Goal: Information Seeking & Learning: Learn about a topic

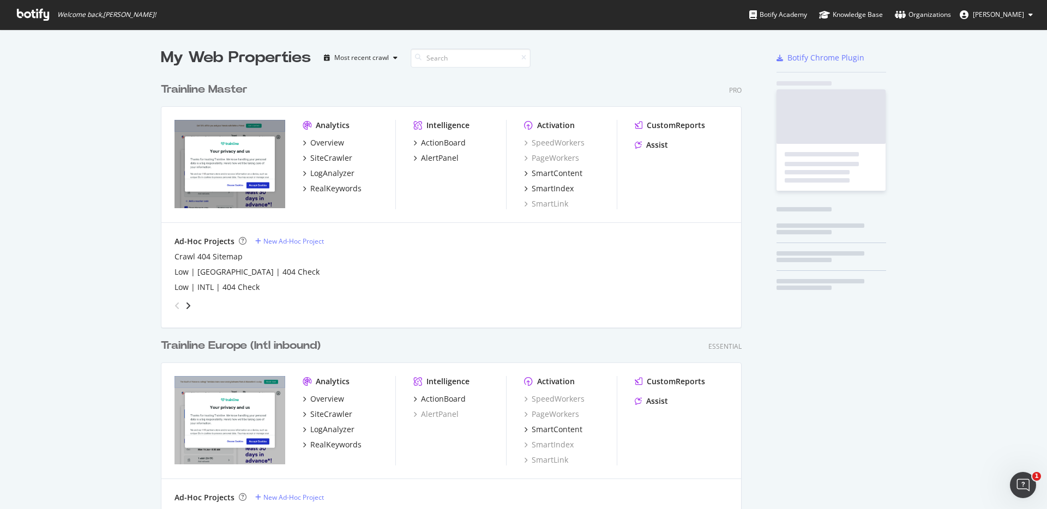
scroll to position [645, 581]
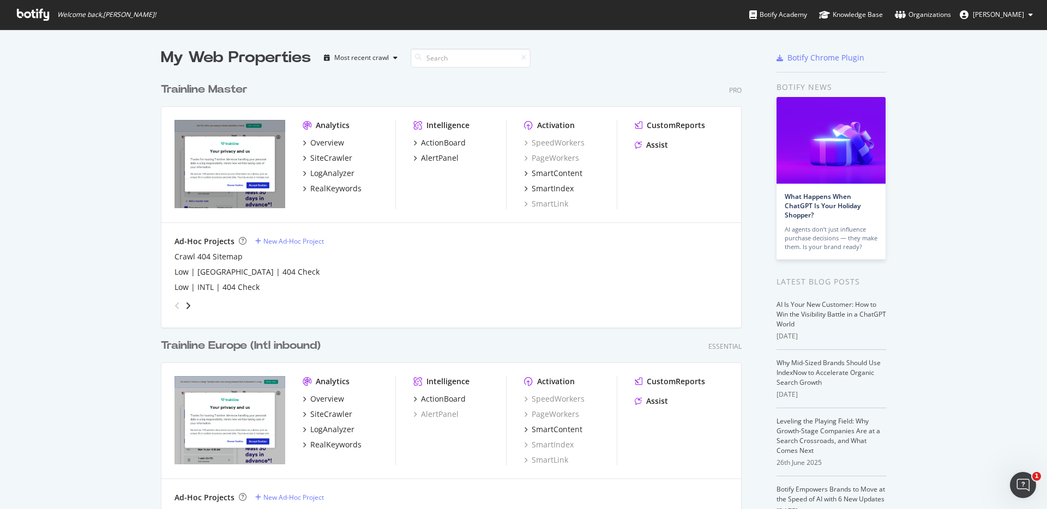
click at [231, 93] on div "Trainline Master" at bounding box center [204, 90] width 87 height 16
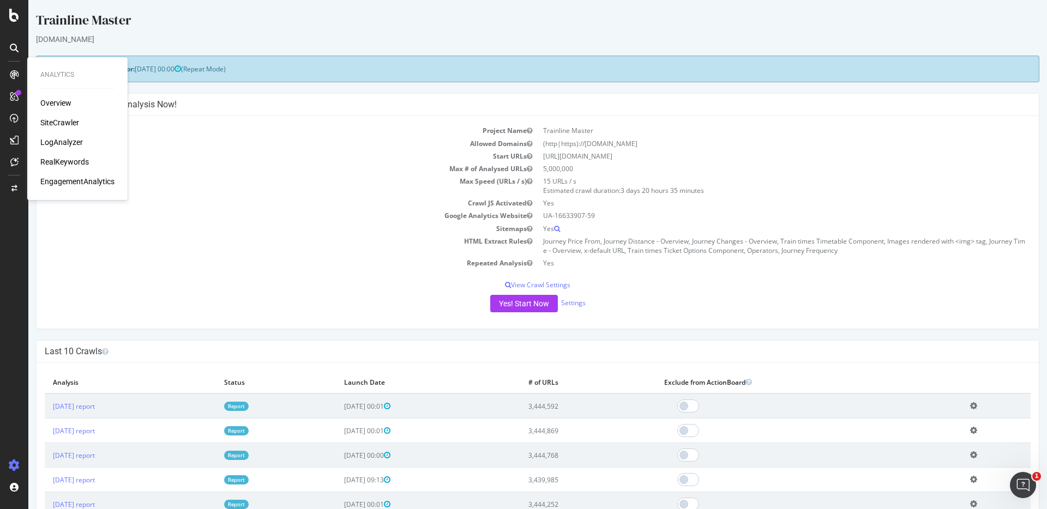
click at [63, 165] on div "RealKeywords" at bounding box center [64, 162] width 49 height 11
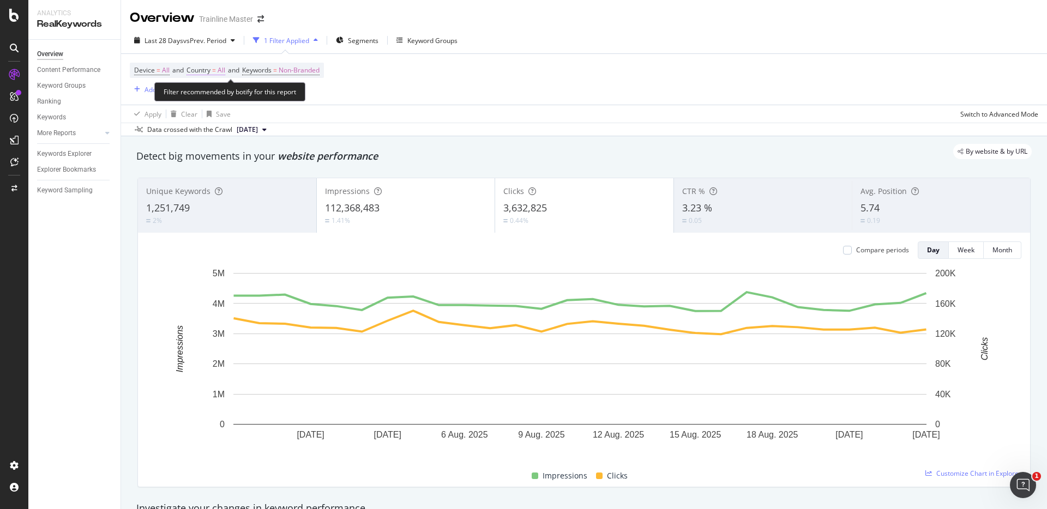
click at [211, 69] on span "Country" at bounding box center [199, 69] width 24 height 9
click at [216, 93] on div "All" at bounding box center [259, 95] width 120 height 17
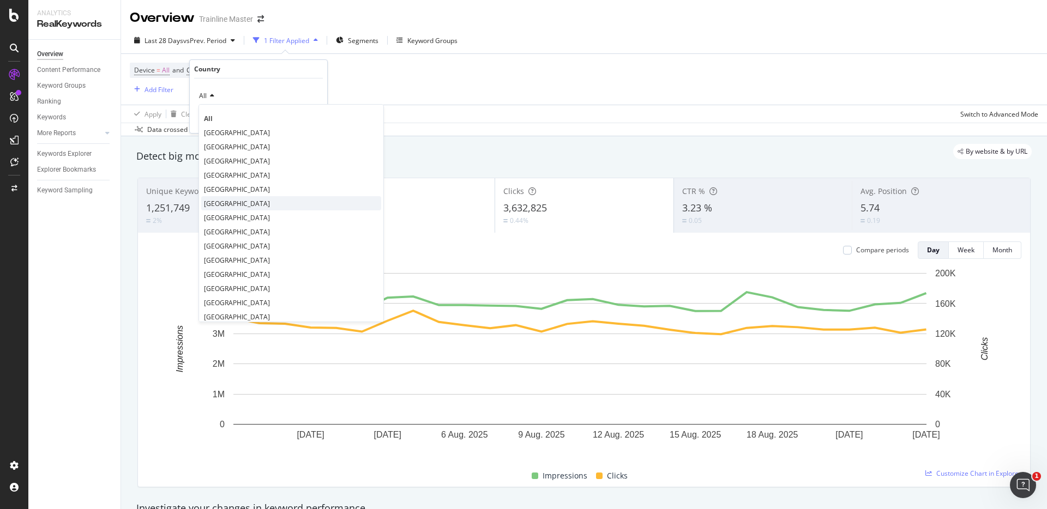
click at [236, 203] on span "[GEOGRAPHIC_DATA]" at bounding box center [237, 203] width 66 height 9
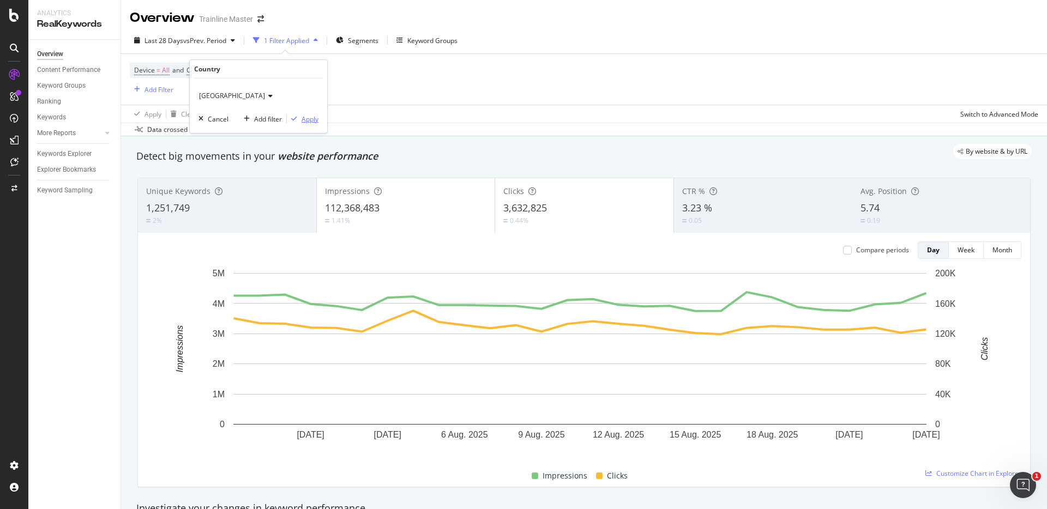
click at [302, 118] on div "Apply" at bounding box center [310, 119] width 17 height 9
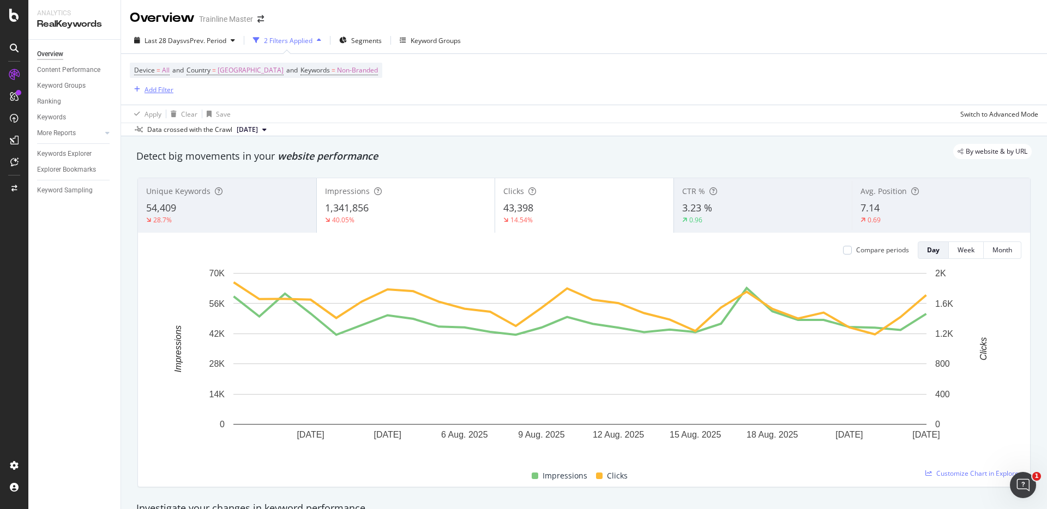
click at [152, 86] on div "Add Filter" at bounding box center [159, 89] width 29 height 9
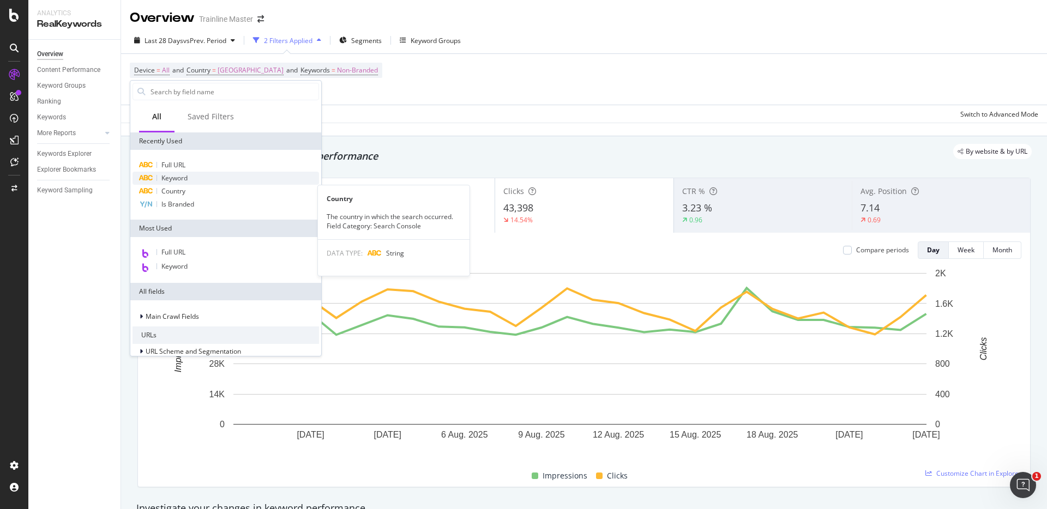
click at [182, 182] on span "Keyword" at bounding box center [174, 177] width 26 height 9
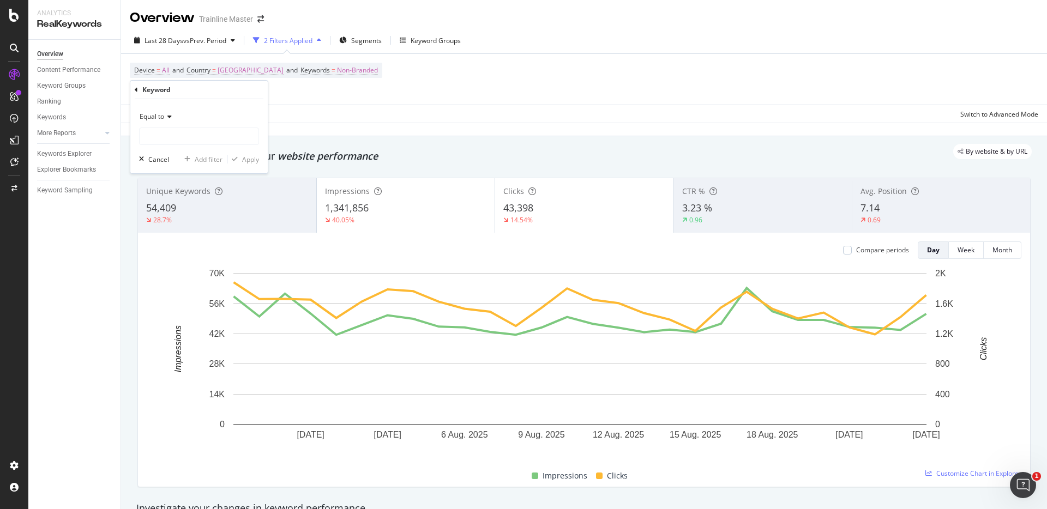
click at [159, 95] on div "Keyword" at bounding box center [199, 90] width 129 height 19
click at [159, 110] on div "Equal to" at bounding box center [199, 116] width 120 height 17
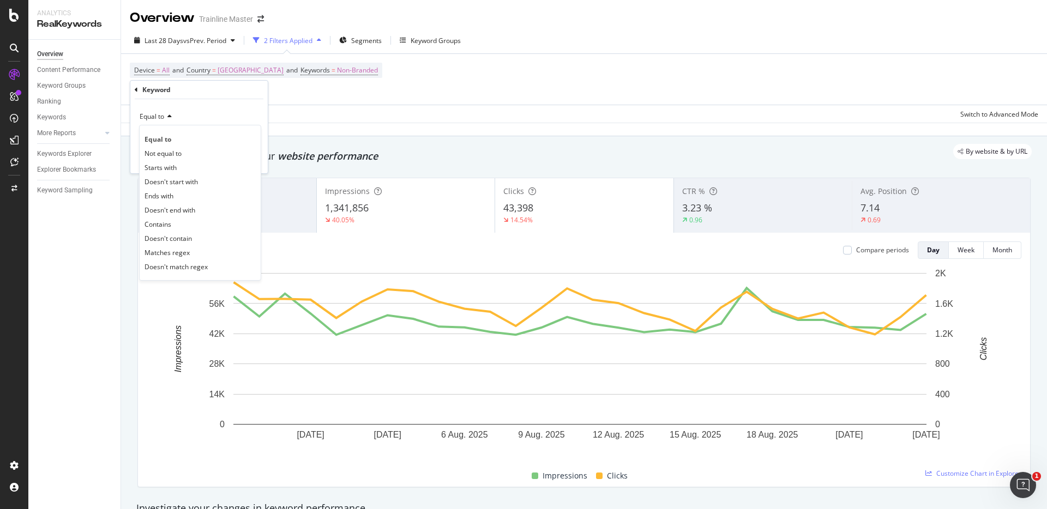
drag, startPoint x: 179, startPoint y: 199, endPoint x: 180, endPoint y: 186, distance: 12.6
click at [179, 199] on div "Ends with" at bounding box center [200, 196] width 117 height 14
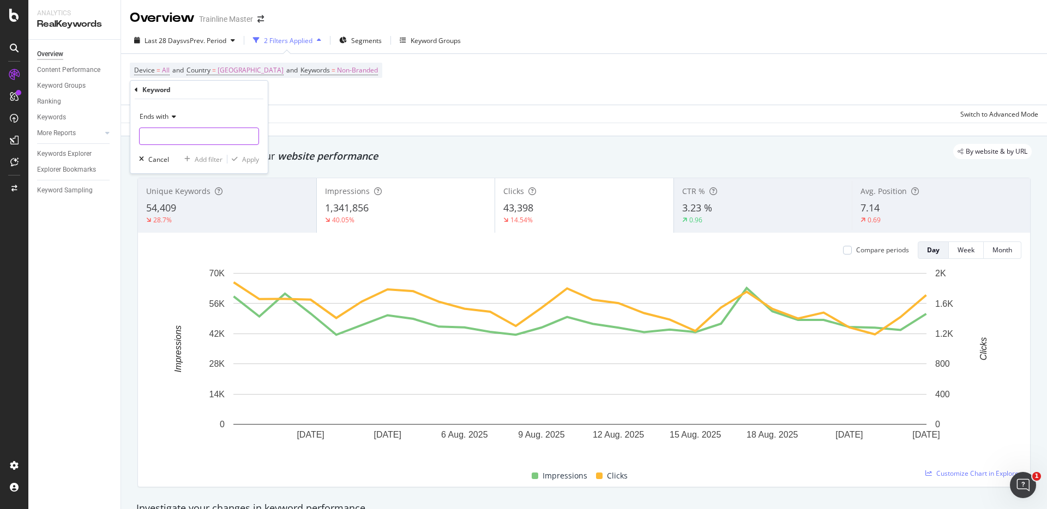
click at [178, 143] on input "text" at bounding box center [199, 136] width 119 height 17
type input "train"
click at [248, 155] on div "Apply" at bounding box center [250, 159] width 17 height 9
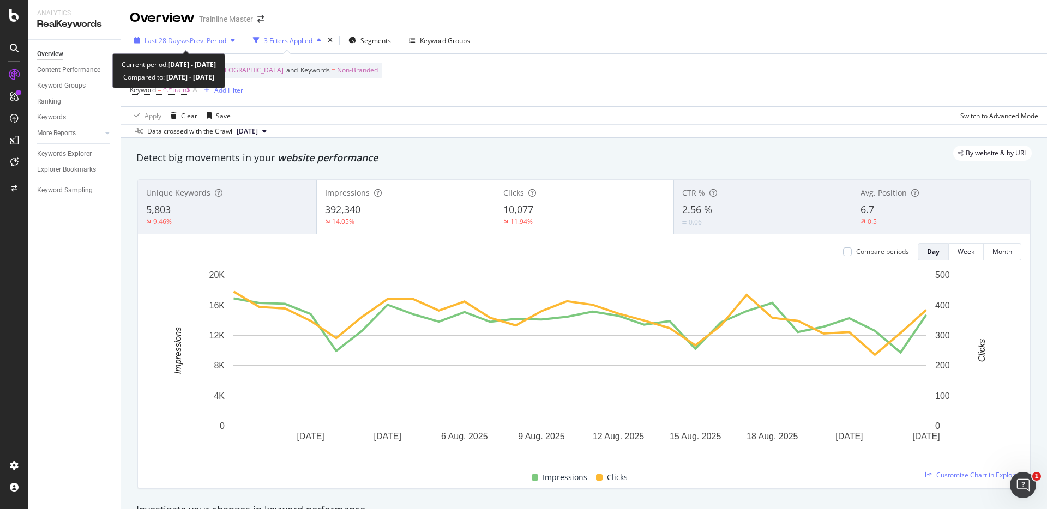
click at [224, 43] on span "vs Prev. Period" at bounding box center [204, 40] width 43 height 9
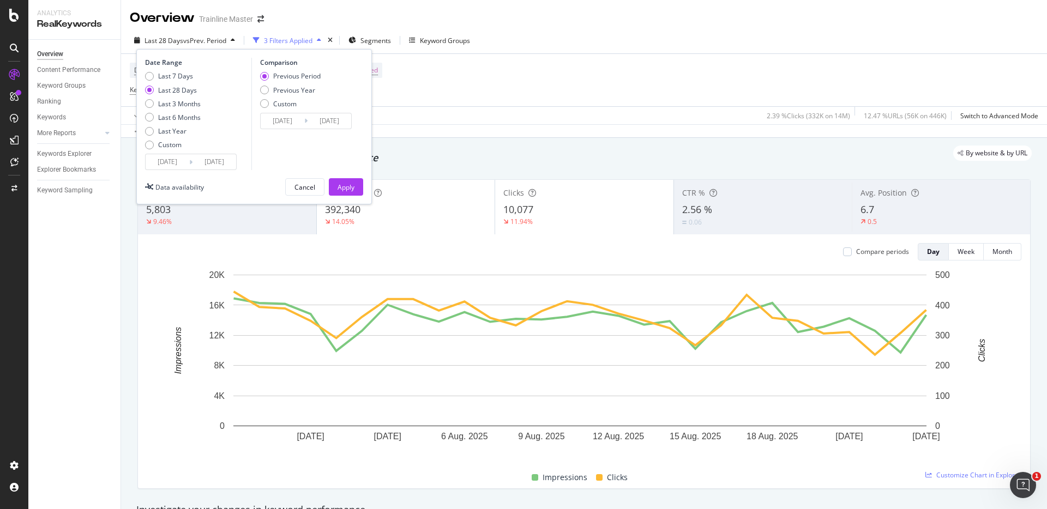
click at [190, 163] on icon at bounding box center [190, 162] width 3 height 10
click at [171, 163] on input "[DATE]" at bounding box center [168, 161] width 44 height 15
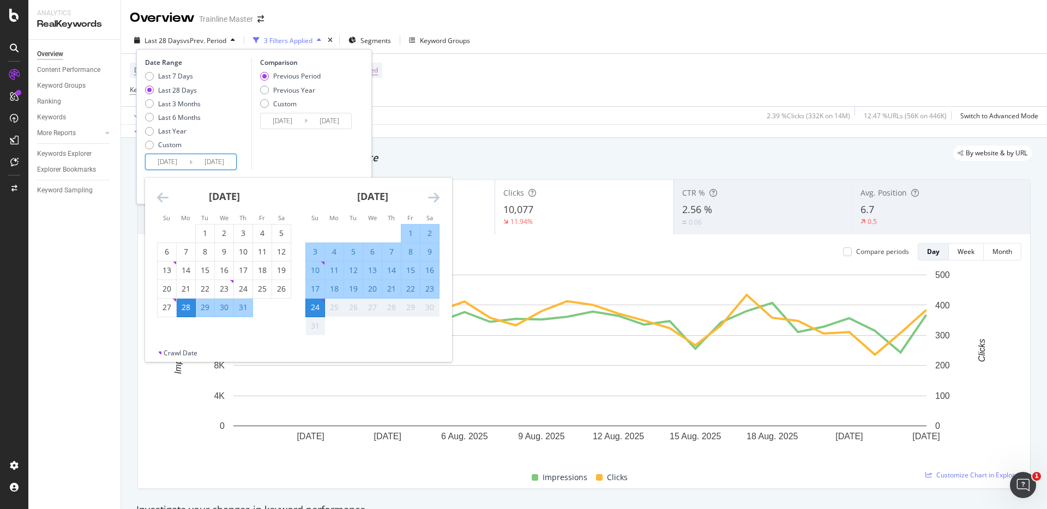
click at [327, 158] on div "Comparison Previous Period Previous Year Custom [DATE] Navigate forward to inte…" at bounding box center [303, 114] width 104 height 112
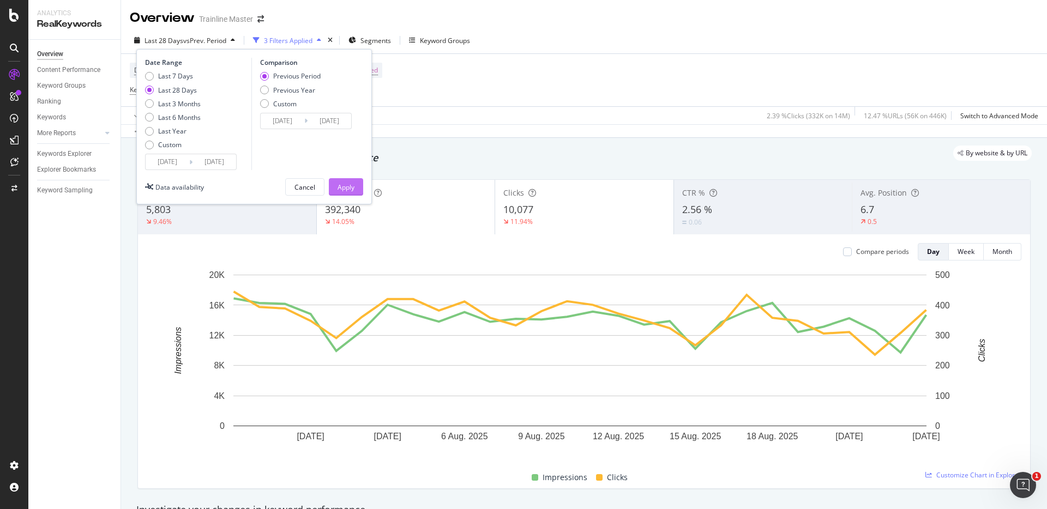
click at [352, 187] on div "Apply" at bounding box center [346, 187] width 17 height 9
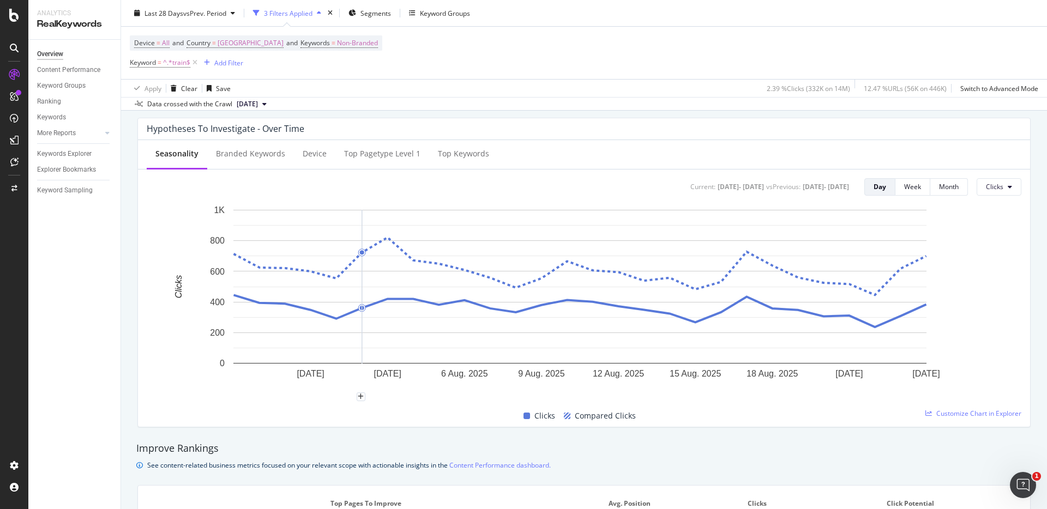
scroll to position [271, 0]
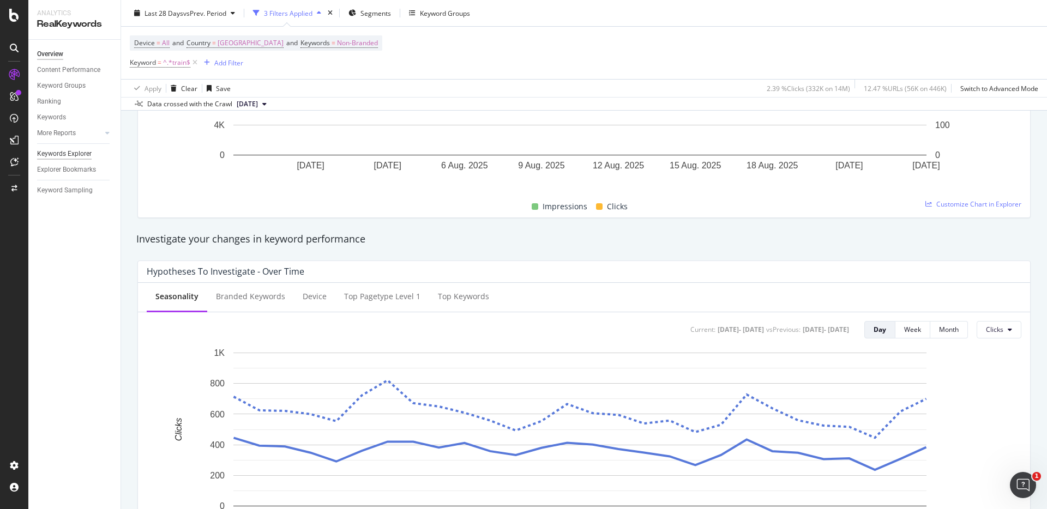
click at [74, 148] on div "Keywords Explorer" at bounding box center [64, 153] width 55 height 11
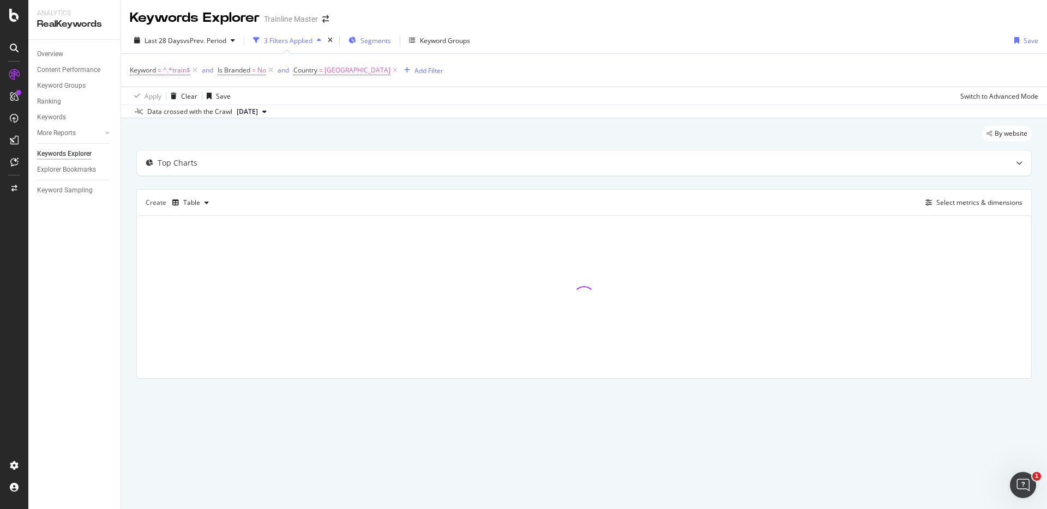
click at [382, 34] on div "Segments" at bounding box center [369, 40] width 43 height 16
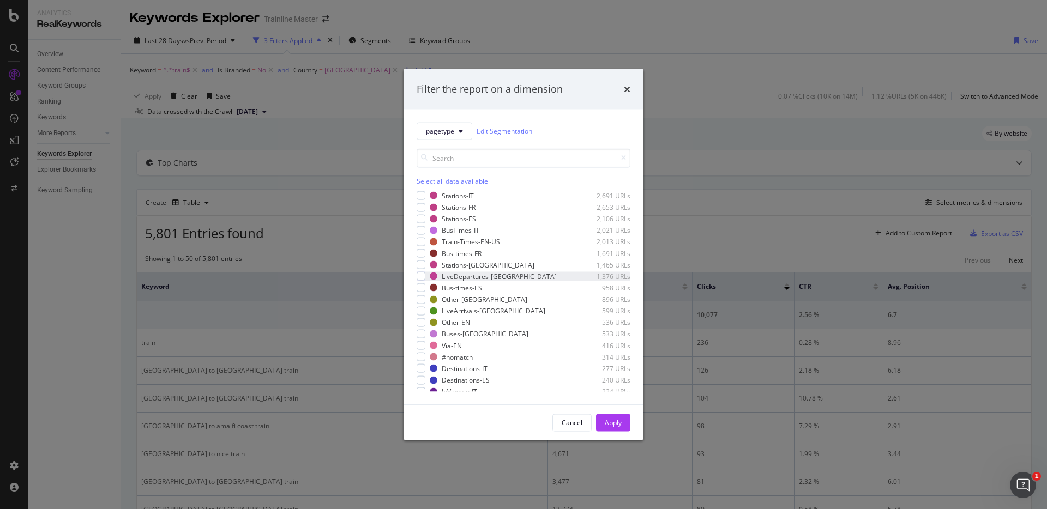
scroll to position [226, 0]
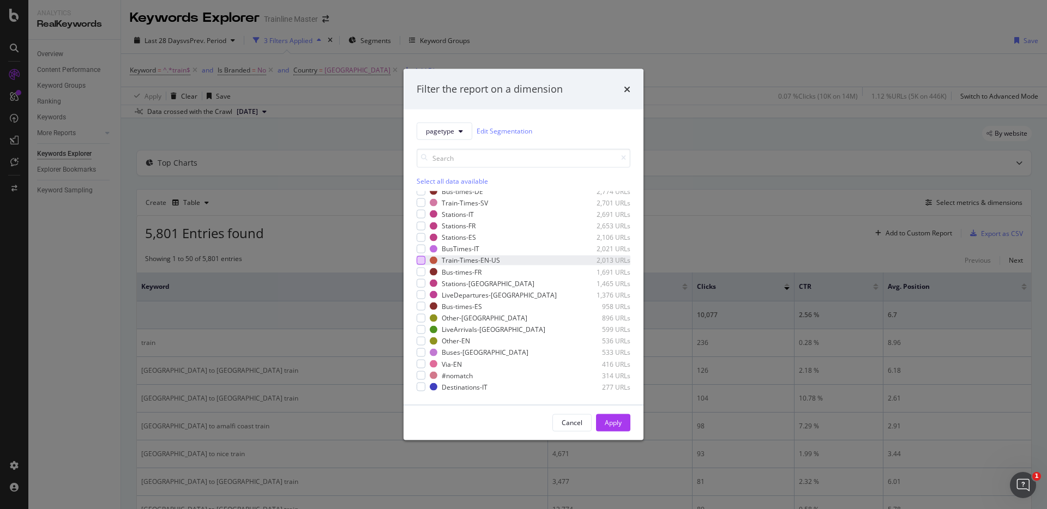
click at [424, 262] on div "modal" at bounding box center [421, 260] width 9 height 9
click at [627, 422] on button "Apply" at bounding box center [613, 422] width 34 height 17
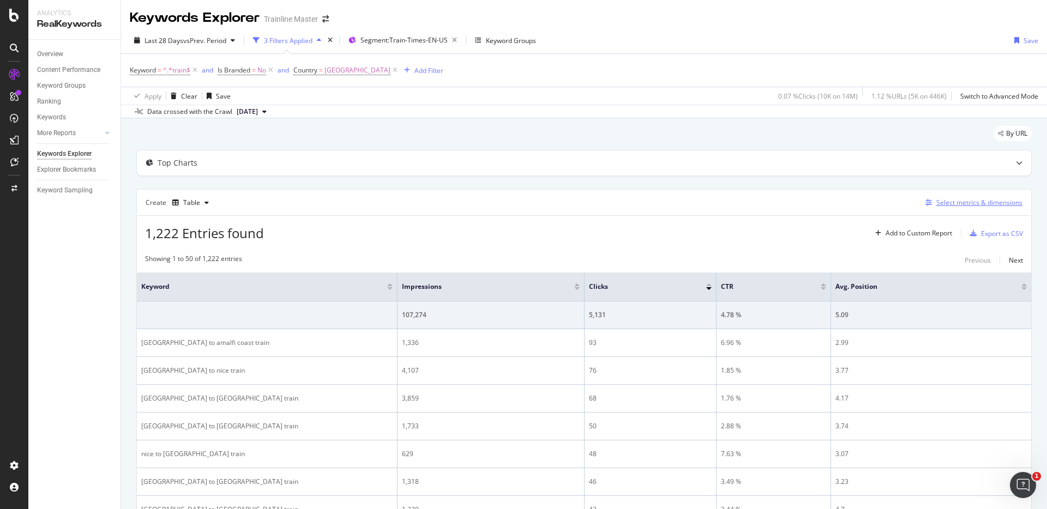
click at [959, 202] on div "Select metrics & dimensions" at bounding box center [979, 202] width 86 height 9
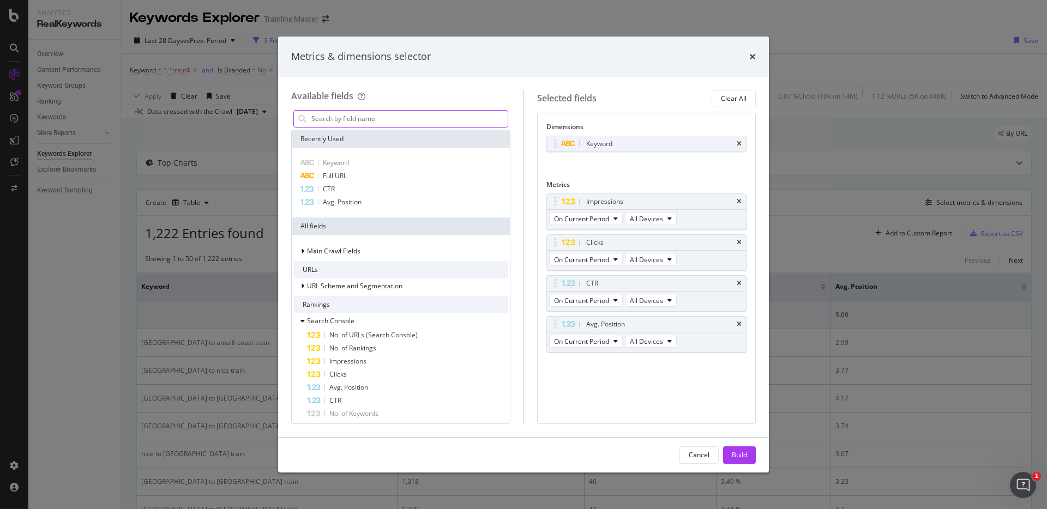
click at [431, 121] on input "modal" at bounding box center [408, 119] width 197 height 16
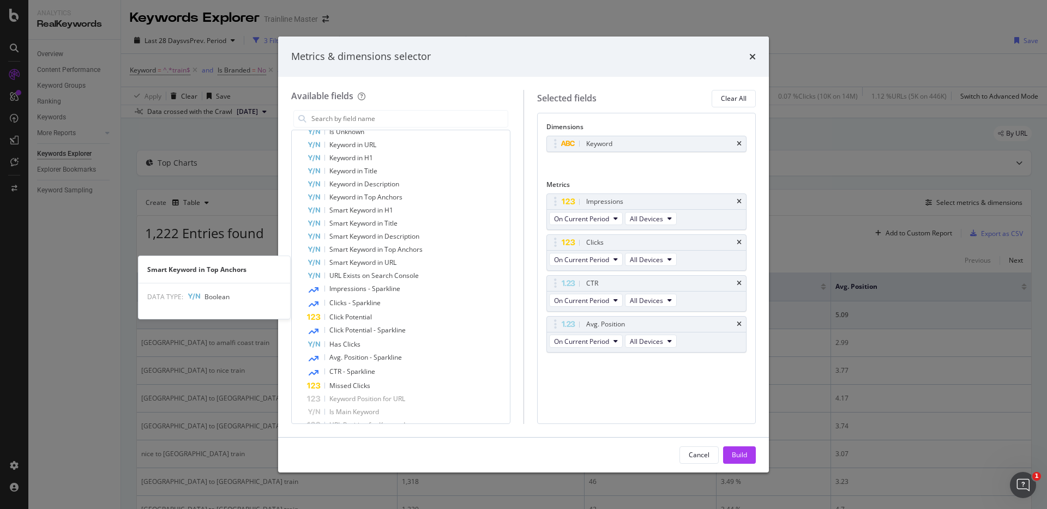
scroll to position [445, 0]
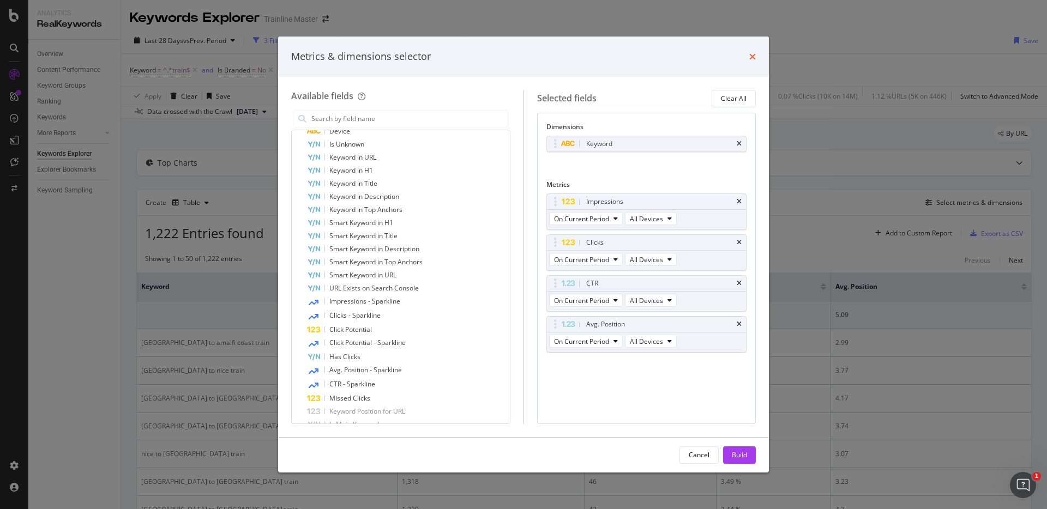
click at [753, 57] on icon "times" at bounding box center [752, 56] width 7 height 9
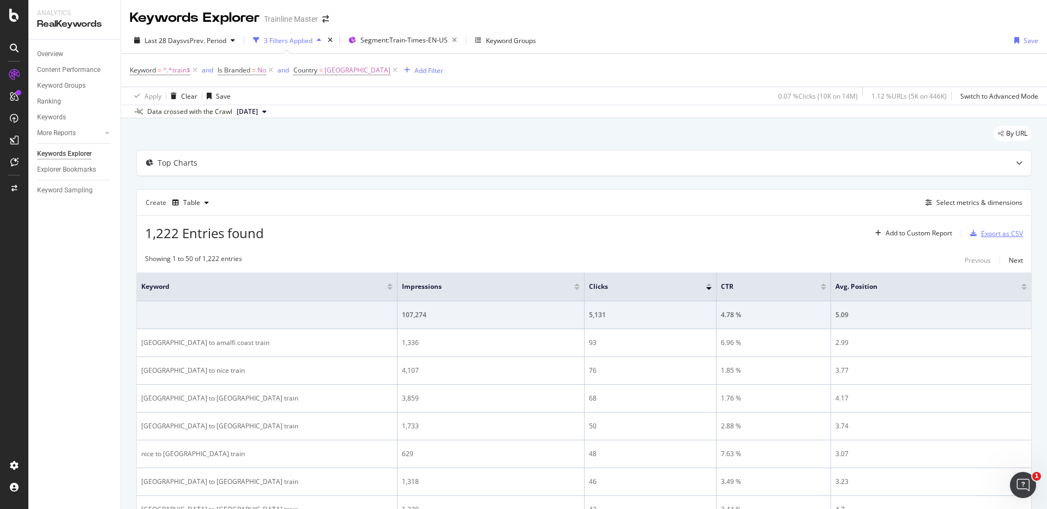
click at [992, 229] on div "Export as CSV" at bounding box center [1002, 233] width 42 height 9
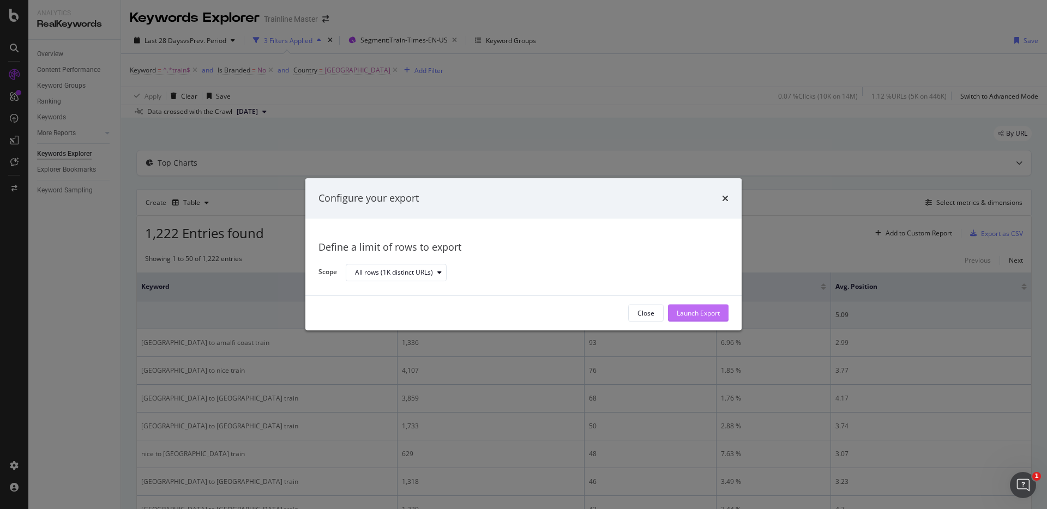
click at [704, 316] on div "Launch Export" at bounding box center [698, 313] width 43 height 9
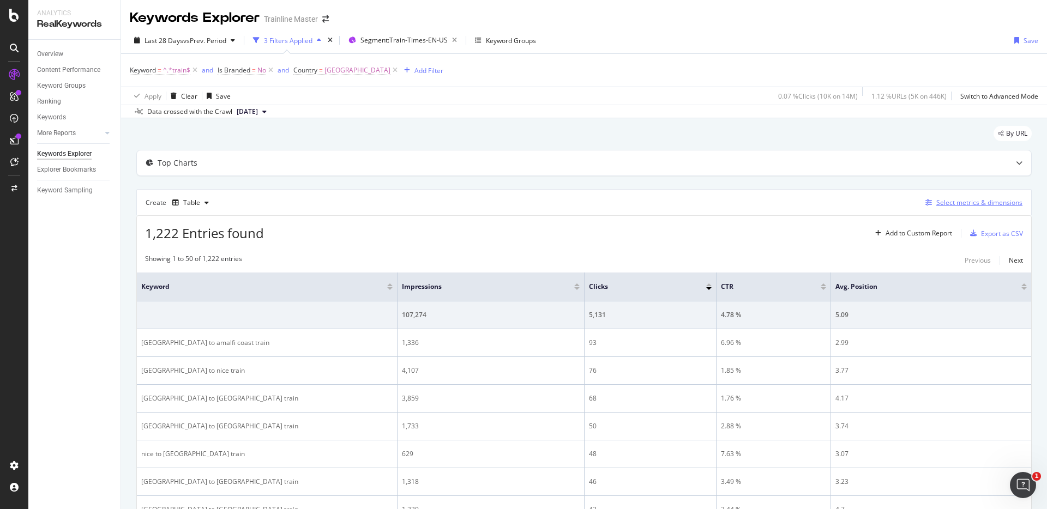
click at [936, 207] on div "Select metrics & dimensions" at bounding box center [979, 202] width 86 height 9
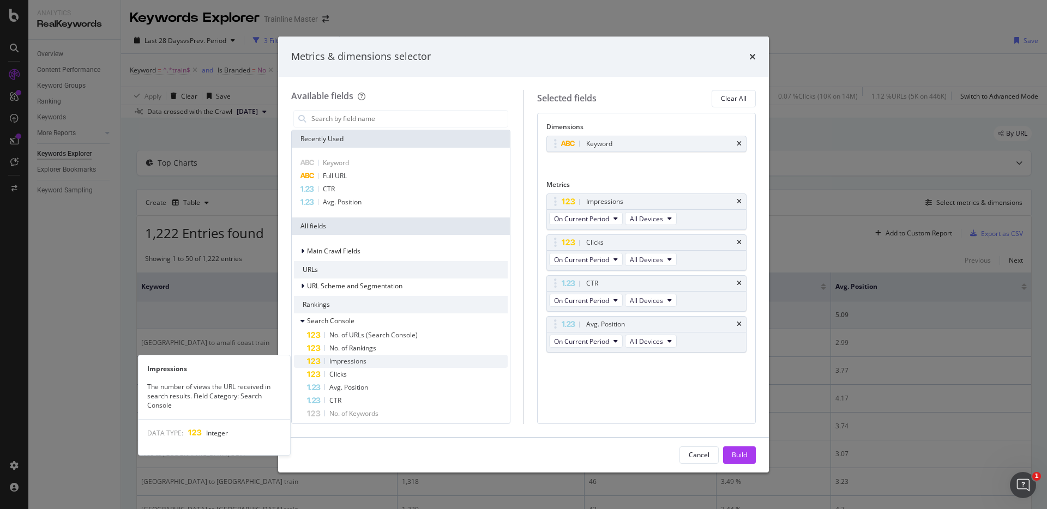
click at [370, 360] on div "Impressions" at bounding box center [407, 361] width 201 height 13
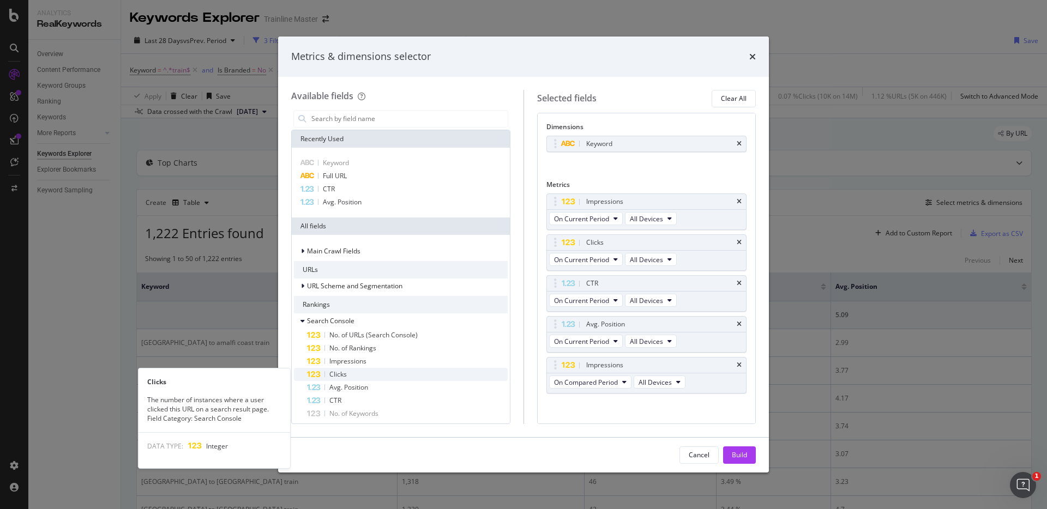
click at [363, 374] on div "Clicks" at bounding box center [407, 374] width 201 height 13
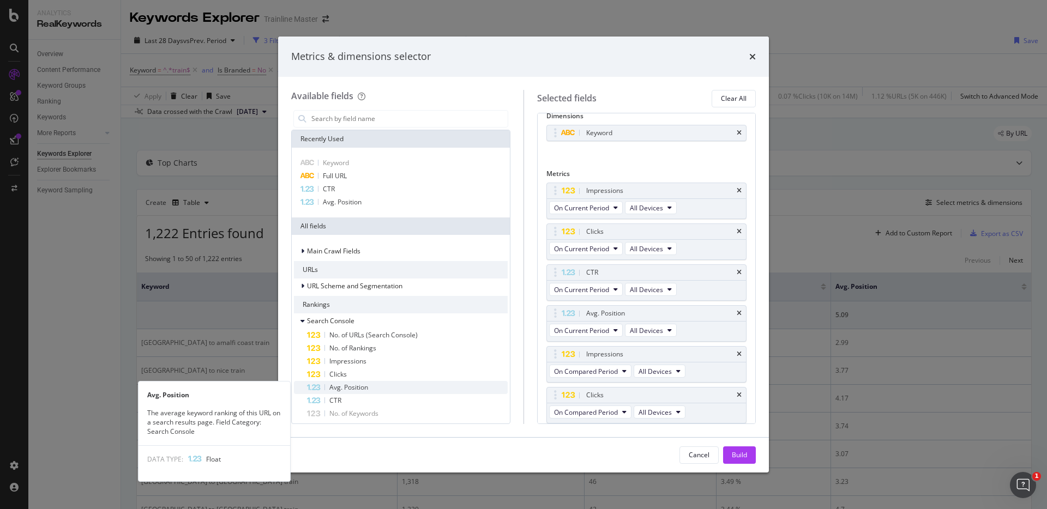
click at [361, 387] on span "Avg. Position" at bounding box center [348, 387] width 39 height 9
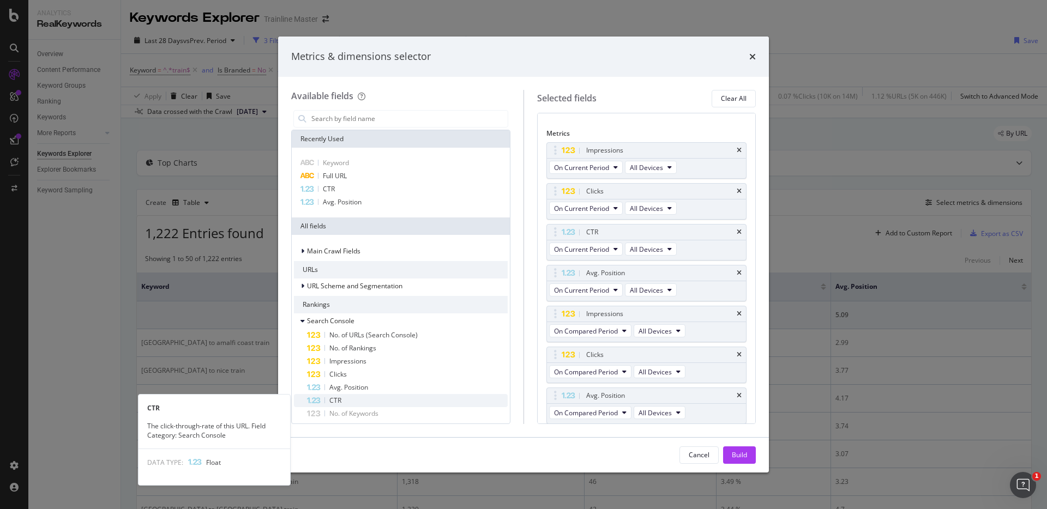
scroll to position [52, 0]
click at [357, 399] on div "CTR" at bounding box center [407, 400] width 201 height 13
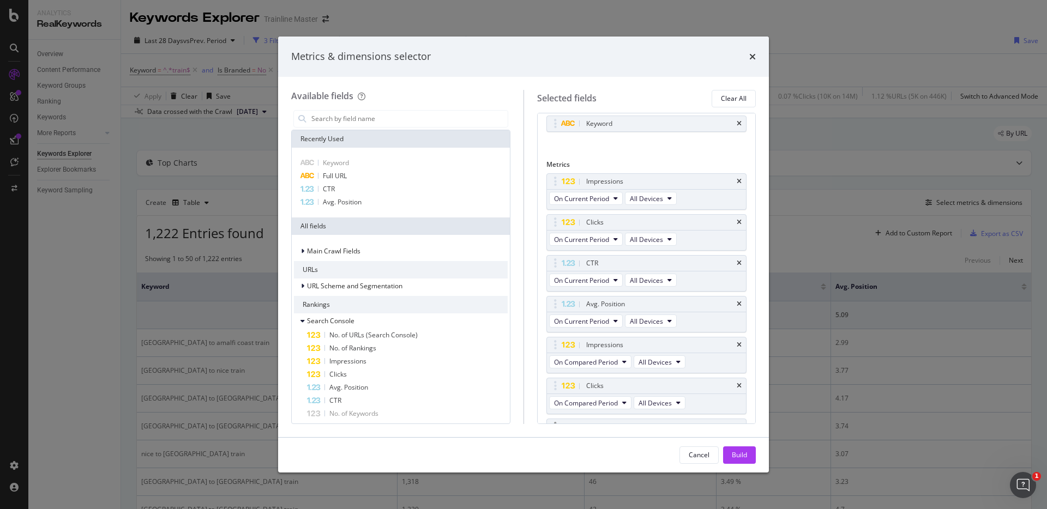
scroll to position [0, 0]
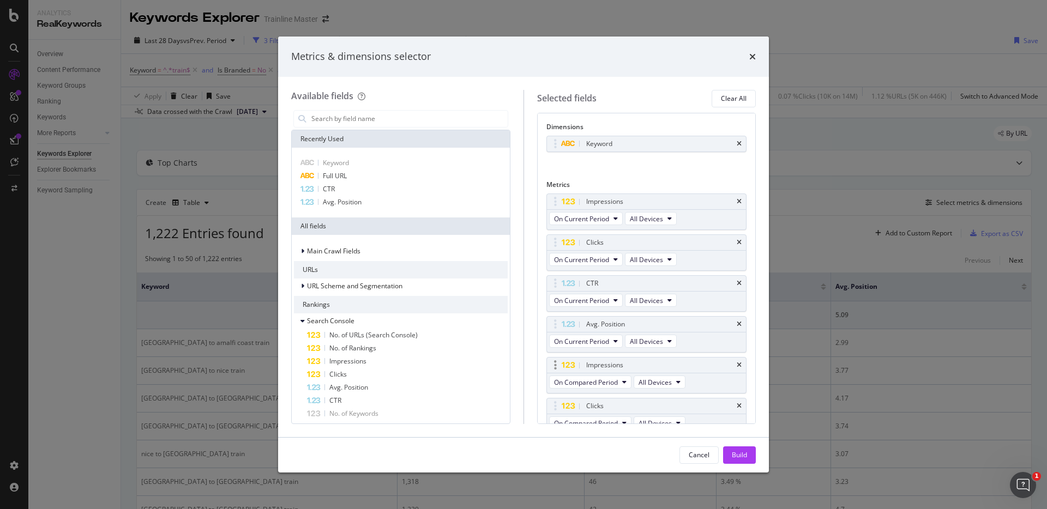
click at [602, 362] on div "Impressions" at bounding box center [604, 365] width 37 height 11
click at [734, 450] on div "Build" at bounding box center [739, 455] width 15 height 16
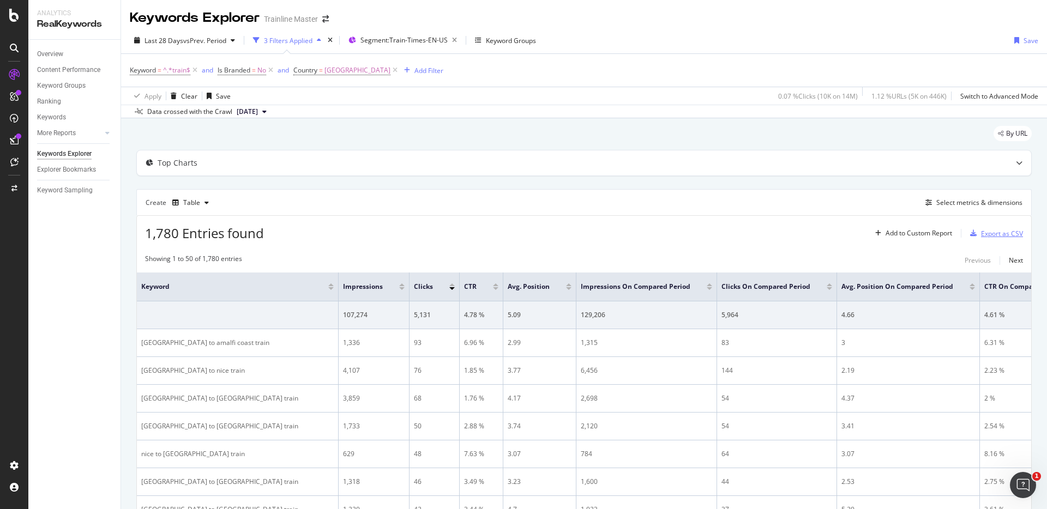
click at [995, 232] on div "Export as CSV" at bounding box center [1002, 233] width 42 height 9
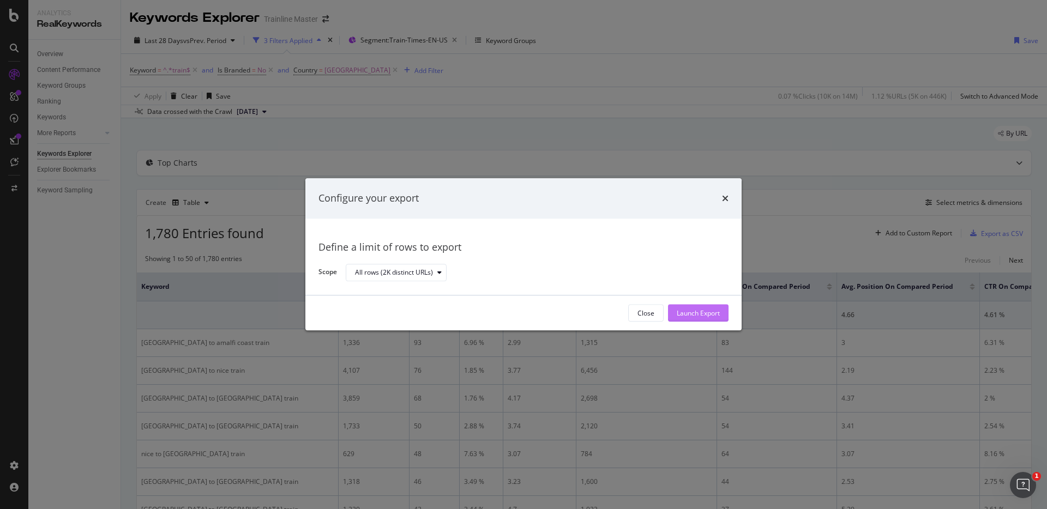
click at [683, 317] on div "Launch Export" at bounding box center [698, 313] width 43 height 9
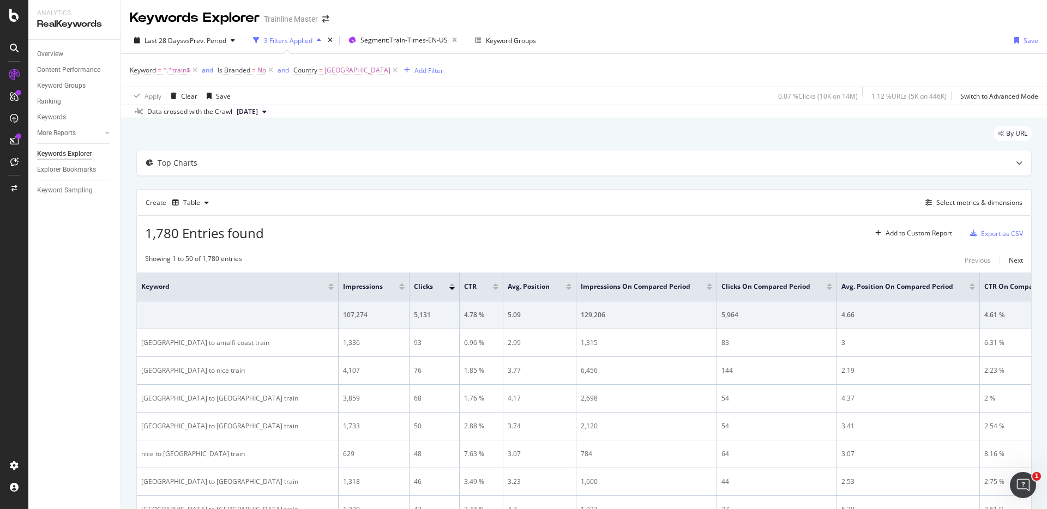
click at [503, 233] on div "1,780 Entries found Add to Custom Report Export as CSV" at bounding box center [584, 229] width 894 height 27
click at [213, 36] on span "vs Prev. Period" at bounding box center [204, 40] width 43 height 9
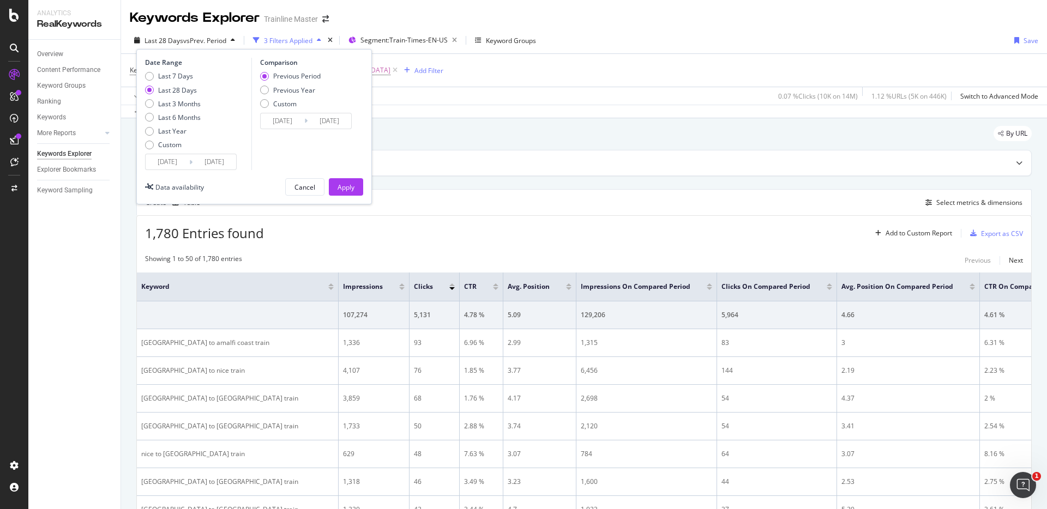
click at [415, 116] on div "Data crossed with the Crawl [DATE]" at bounding box center [584, 111] width 926 height 13
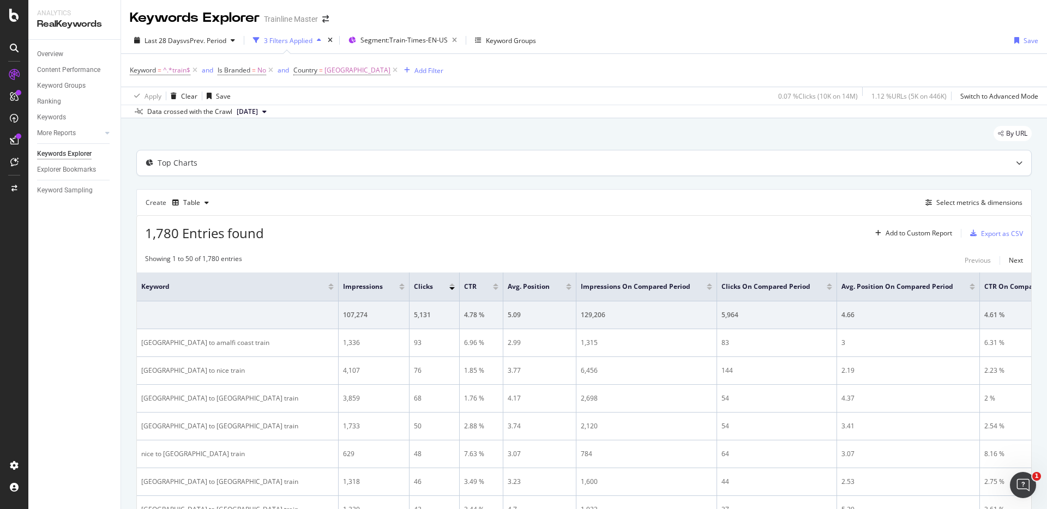
click at [207, 166] on div "Top Charts" at bounding box center [562, 163] width 851 height 11
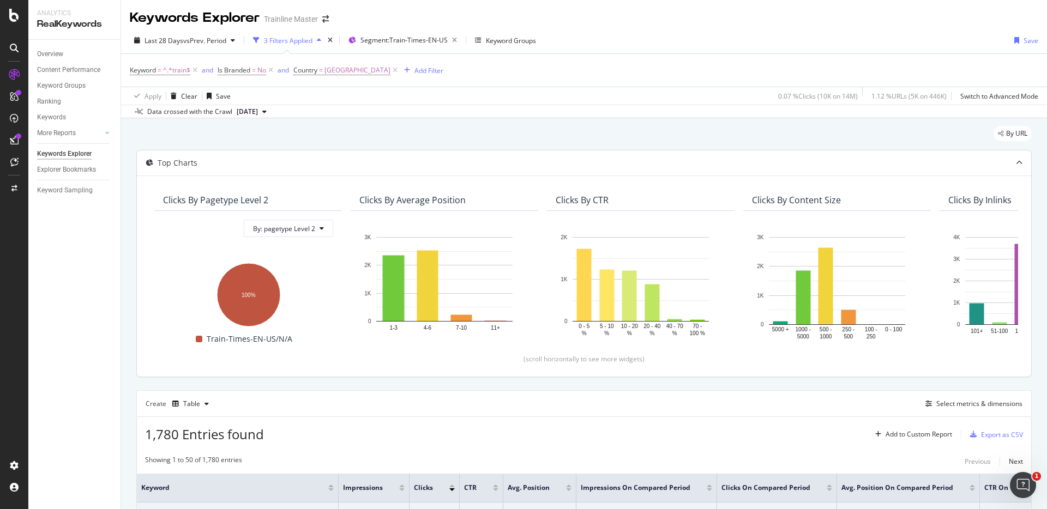
click at [207, 166] on div "Top Charts" at bounding box center [562, 163] width 851 height 11
